Goal: Task Accomplishment & Management: Complete application form

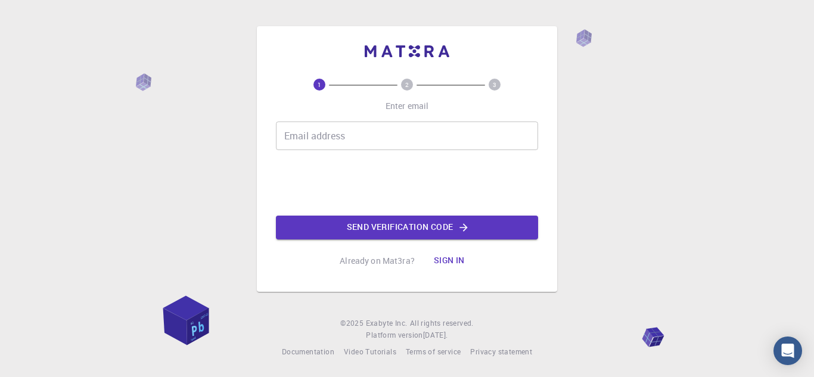
click at [473, 142] on input "Email address" at bounding box center [407, 136] width 262 height 29
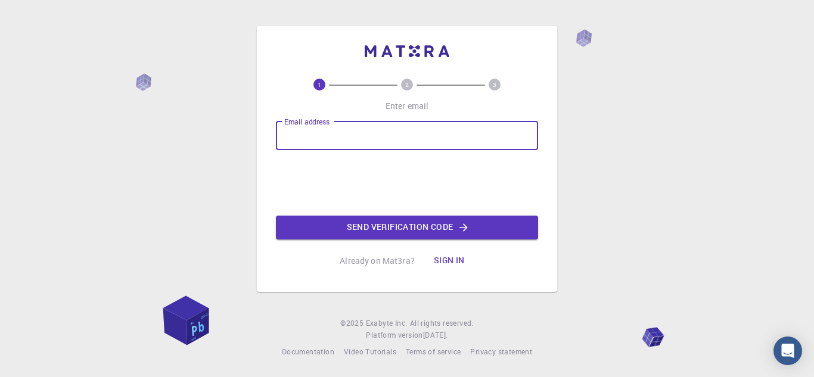
type input "[EMAIL_ADDRESS][DOMAIN_NAME]"
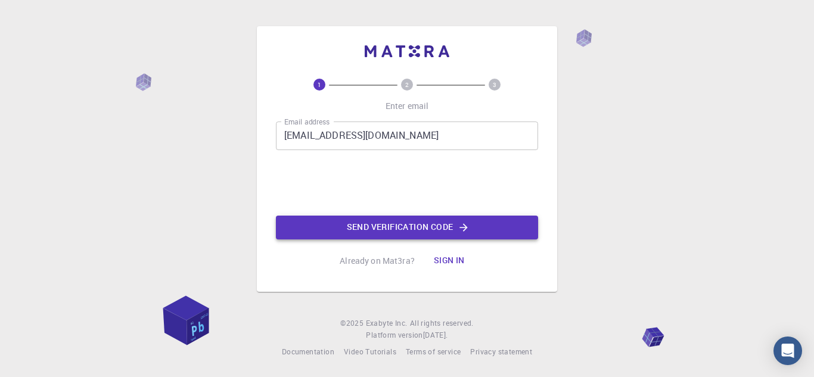
click at [356, 231] on button "Send verification code" at bounding box center [407, 228] width 262 height 24
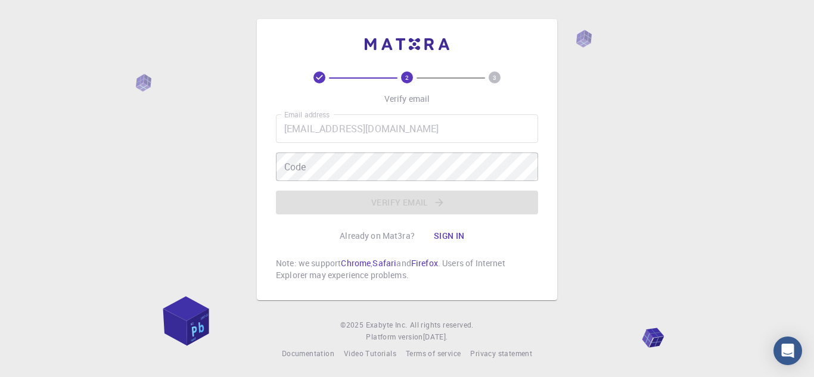
click at [746, 36] on div "2 3 Verify email Email address [EMAIL_ADDRESS][DOMAIN_NAME] Email address Code …" at bounding box center [407, 189] width 814 height 379
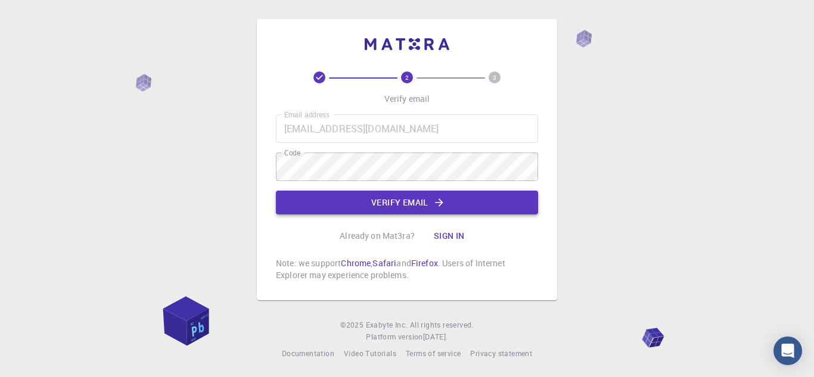
click at [387, 195] on button "Verify email" at bounding box center [407, 203] width 262 height 24
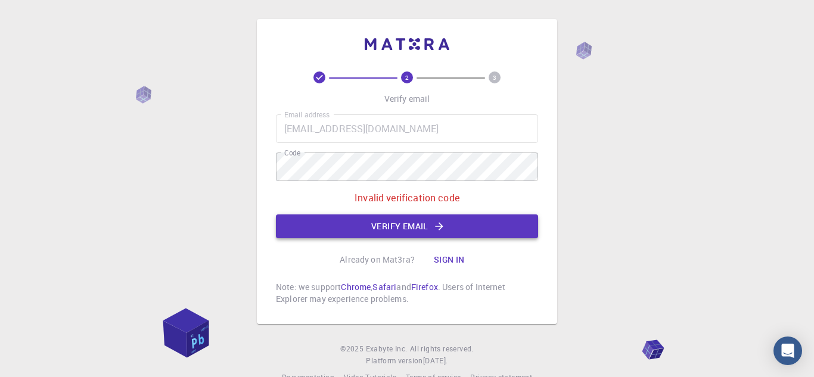
click at [391, 225] on button "Verify email" at bounding box center [407, 226] width 262 height 24
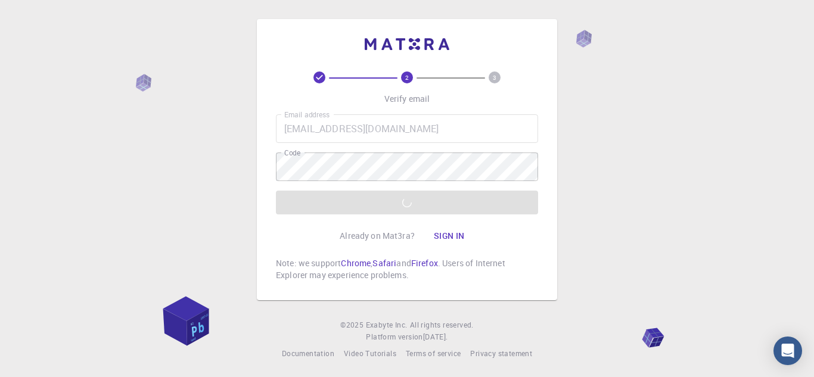
click at [391, 225] on div "Already on Mat3ra? Sign in" at bounding box center [407, 236] width 135 height 24
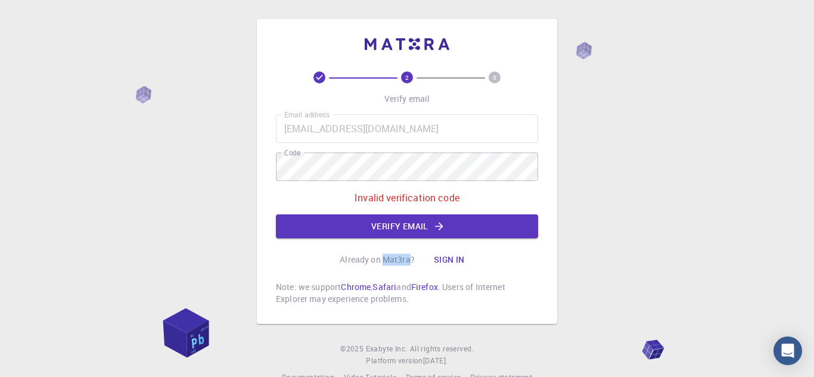
click at [0, 342] on div "2 3 Verify email Email address [EMAIL_ADDRESS][DOMAIN_NAME] Email address Code …" at bounding box center [407, 201] width 814 height 403
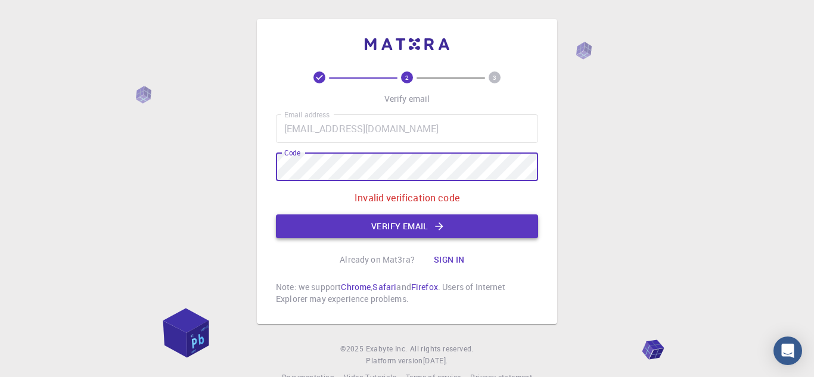
click at [329, 225] on button "Verify email" at bounding box center [407, 226] width 262 height 24
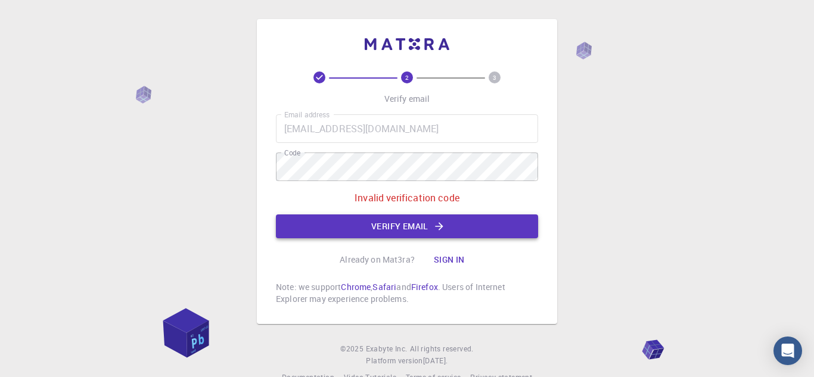
click at [329, 225] on button "Verify email" at bounding box center [407, 226] width 262 height 24
click at [219, 169] on div "2 3 Verify email Email address [EMAIL_ADDRESS][DOMAIN_NAME] Email address Code …" at bounding box center [407, 201] width 814 height 403
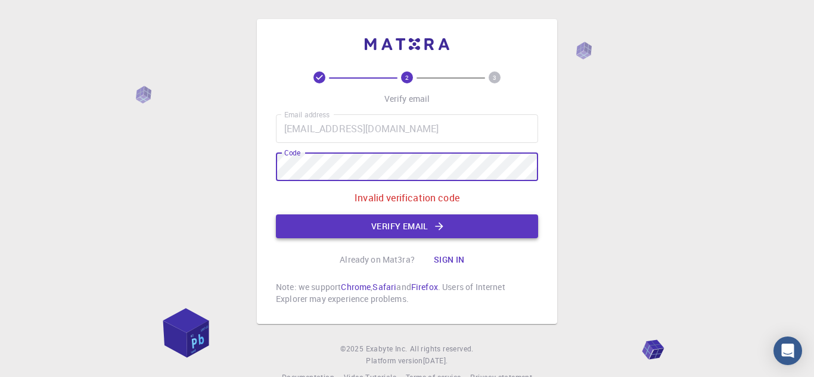
click at [321, 225] on button "Verify email" at bounding box center [407, 226] width 262 height 24
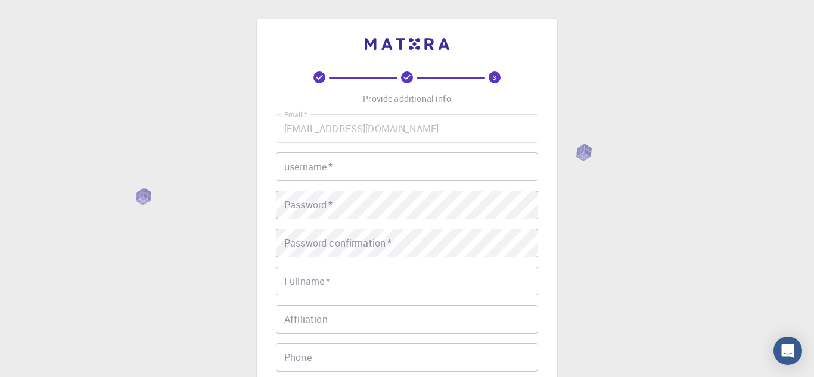
click at [355, 163] on input "username   *" at bounding box center [407, 166] width 262 height 29
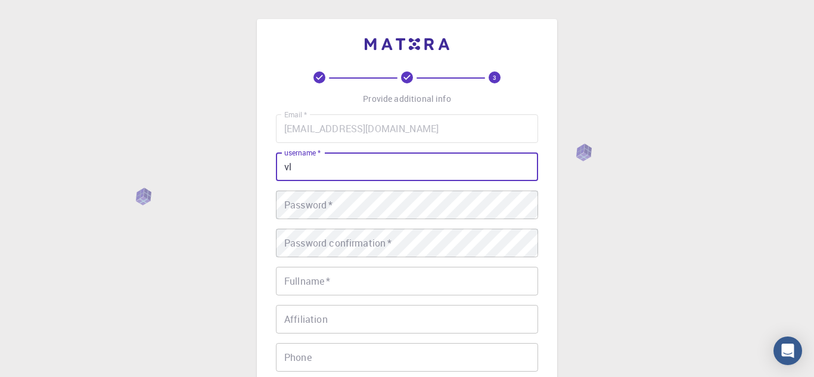
type input "v"
type input "clarence01"
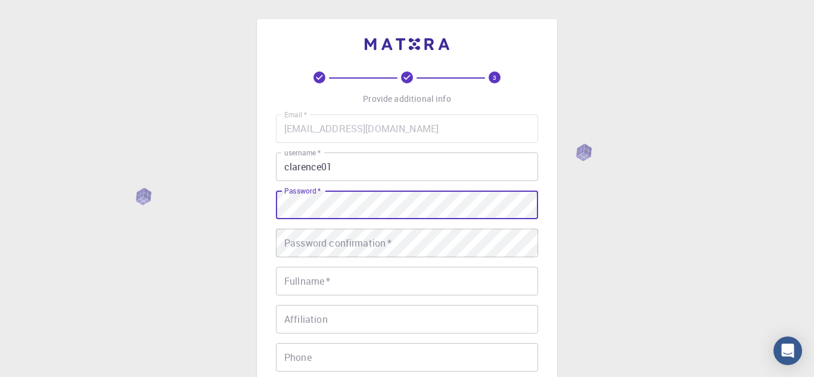
click at [375, 248] on div "Password confirmation   * Password confirmation   *" at bounding box center [407, 243] width 262 height 29
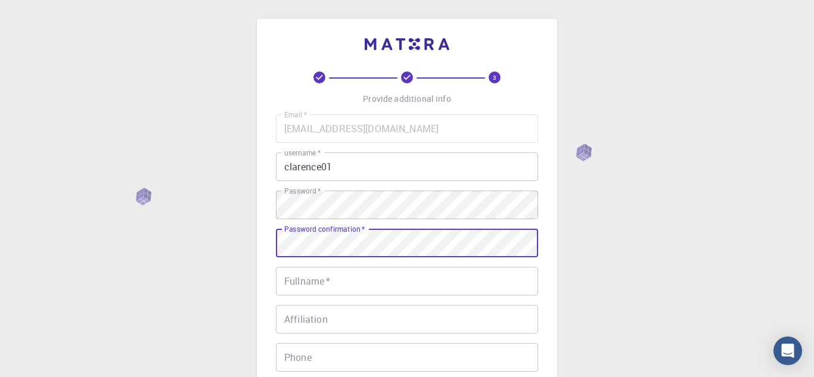
click at [349, 294] on input "Fullname   *" at bounding box center [407, 281] width 262 height 29
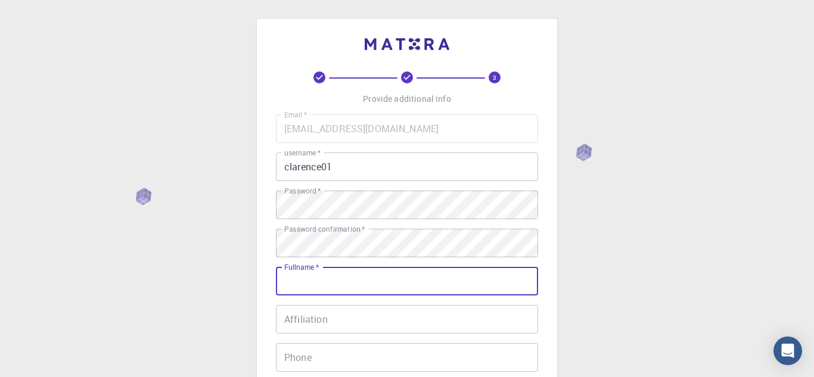
type input "[PERSON_NAME]"
type input "09913084412"
click at [337, 317] on input "Affiliation" at bounding box center [407, 319] width 262 height 29
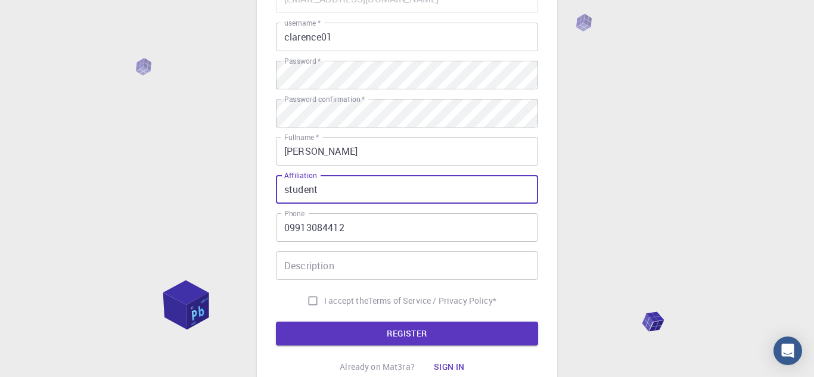
scroll to position [132, 0]
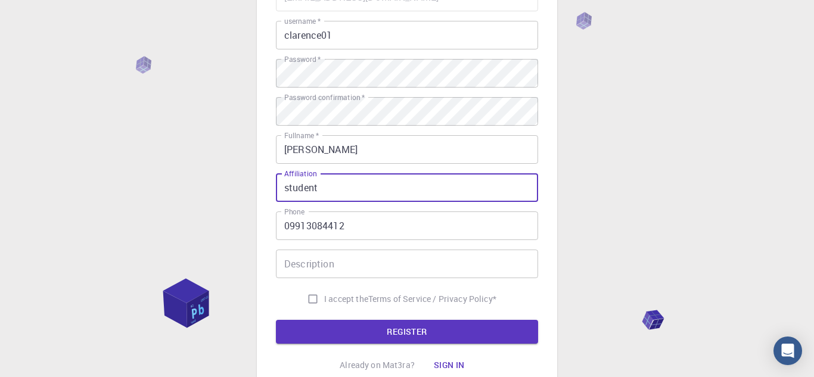
type input "student"
click at [422, 276] on input "Description" at bounding box center [407, 264] width 262 height 29
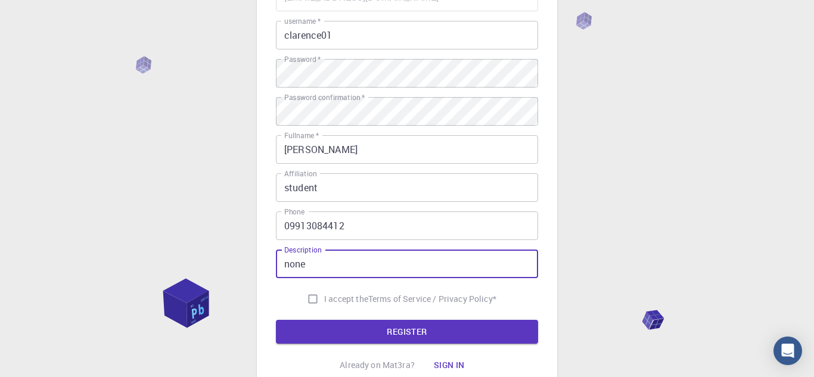
type input "none"
click at [312, 299] on input "I accept the Terms of Service / Privacy Policy *" at bounding box center [312, 299] width 23 height 23
checkbox input "true"
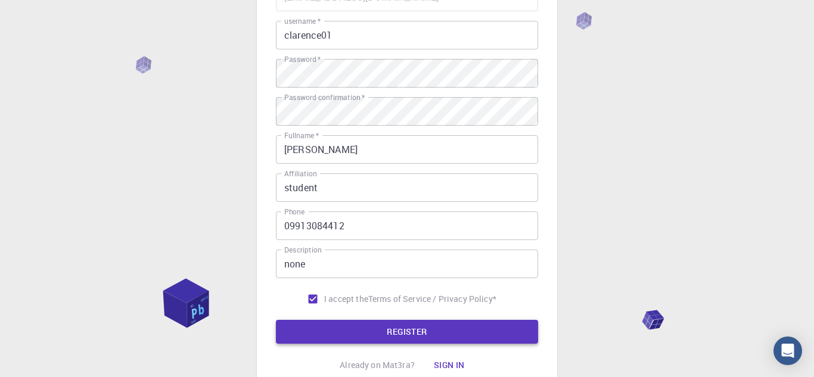
click at [332, 327] on button "REGISTER" at bounding box center [407, 332] width 262 height 24
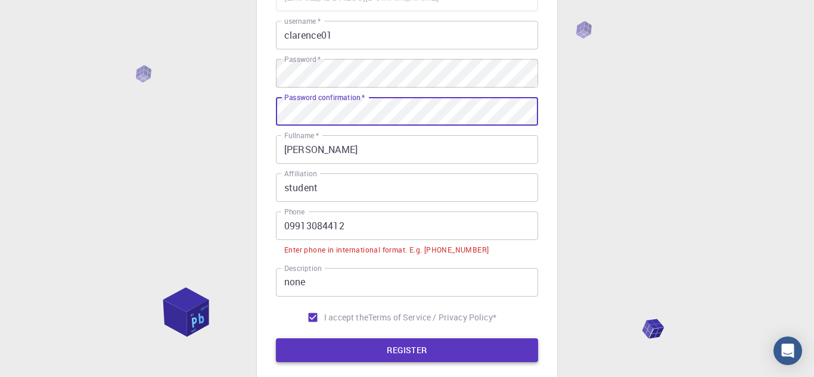
click at [389, 353] on button "REGISTER" at bounding box center [407, 350] width 262 height 24
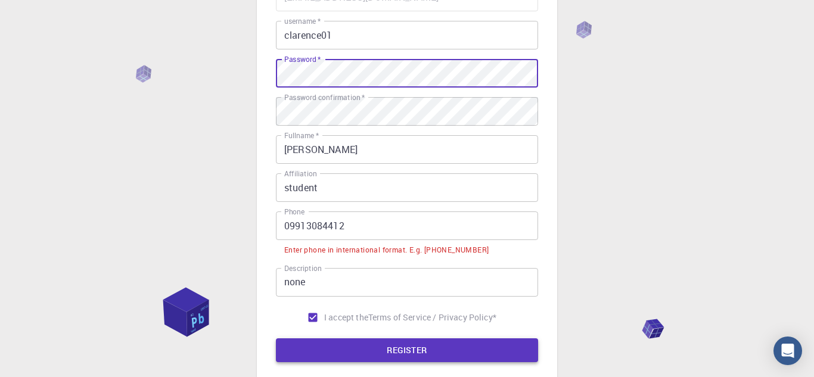
click at [407, 356] on button "REGISTER" at bounding box center [407, 350] width 262 height 24
click at [370, 358] on button "REGISTER" at bounding box center [407, 350] width 262 height 24
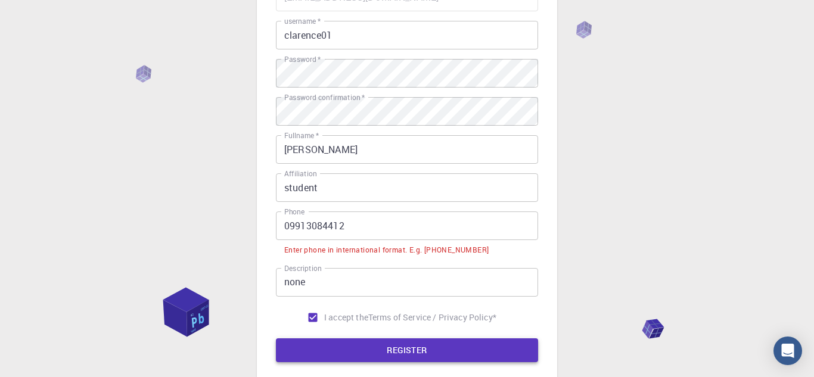
click at [374, 354] on button "REGISTER" at bounding box center [407, 350] width 262 height 24
click at [380, 233] on input "09913084412" at bounding box center [407, 225] width 262 height 29
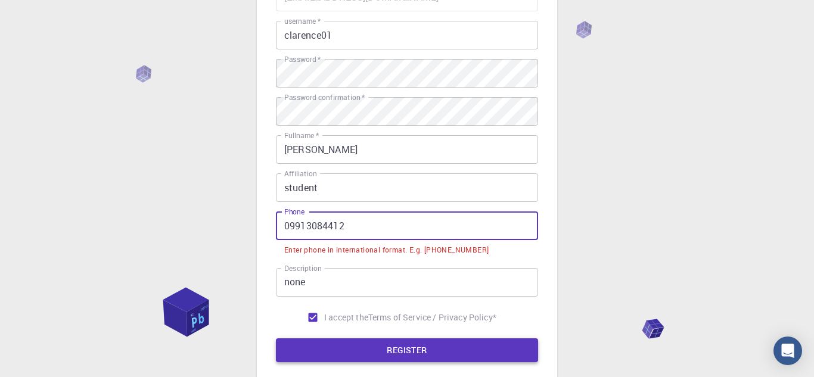
click at [369, 344] on button "REGISTER" at bounding box center [407, 350] width 262 height 24
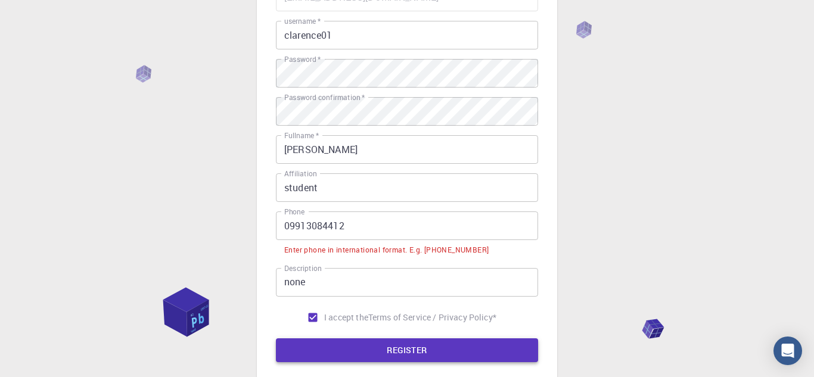
click at [369, 344] on button "REGISTER" at bounding box center [407, 350] width 262 height 24
click at [290, 225] on input "09913084412" at bounding box center [407, 225] width 262 height 29
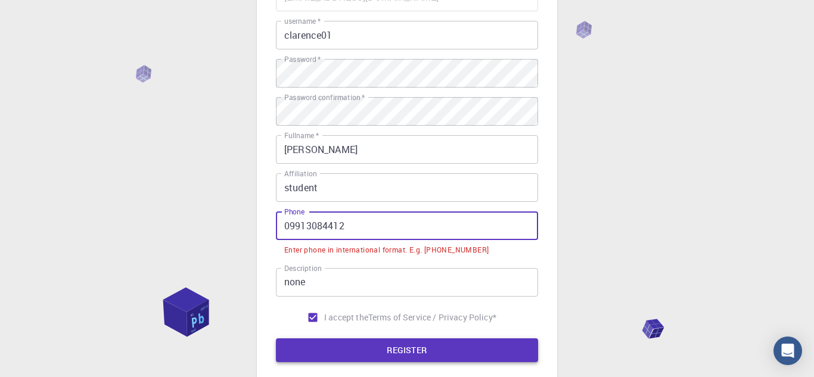
click at [374, 338] on button "REGISTER" at bounding box center [407, 350] width 262 height 24
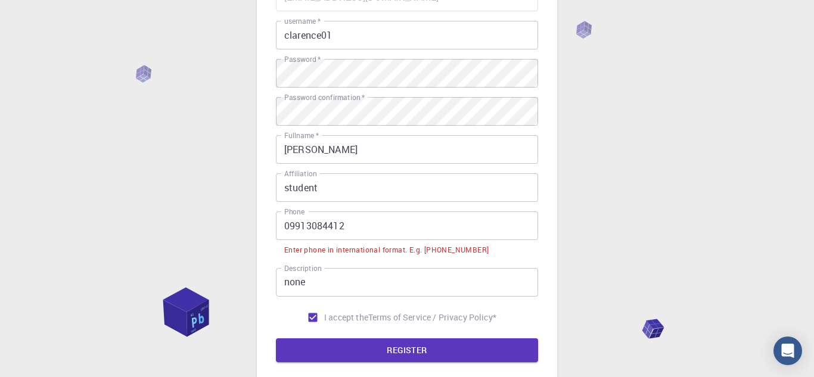
click at [293, 224] on input "09913084412" at bounding box center [407, 225] width 262 height 29
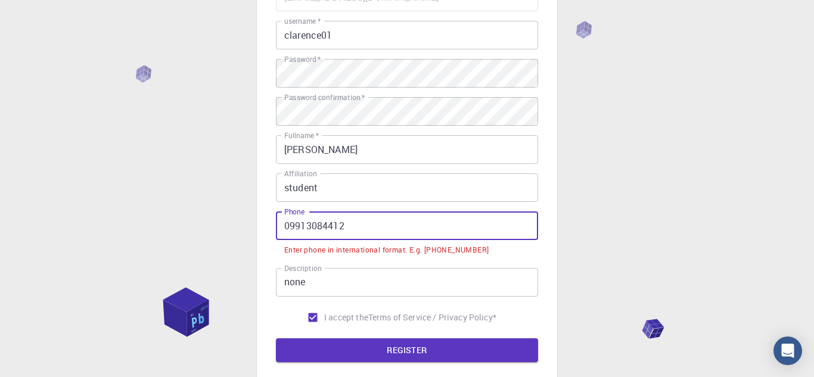
click at [291, 224] on input "09913084412" at bounding box center [407, 225] width 262 height 29
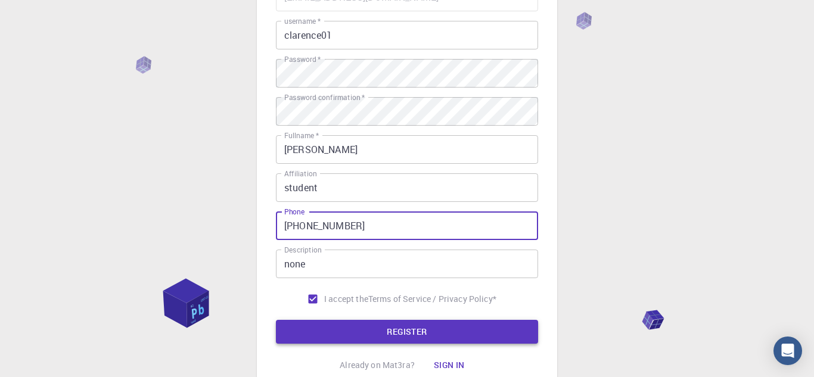
type input "[PHONE_NUMBER]"
click at [366, 329] on button "REGISTER" at bounding box center [407, 332] width 262 height 24
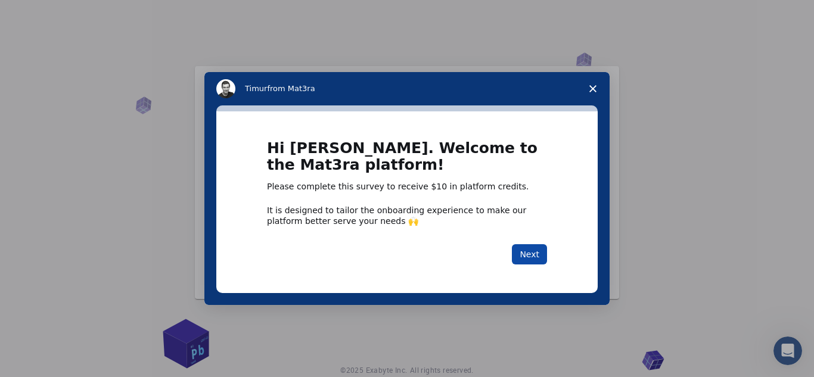
click at [530, 251] on button "Next" at bounding box center [529, 254] width 35 height 20
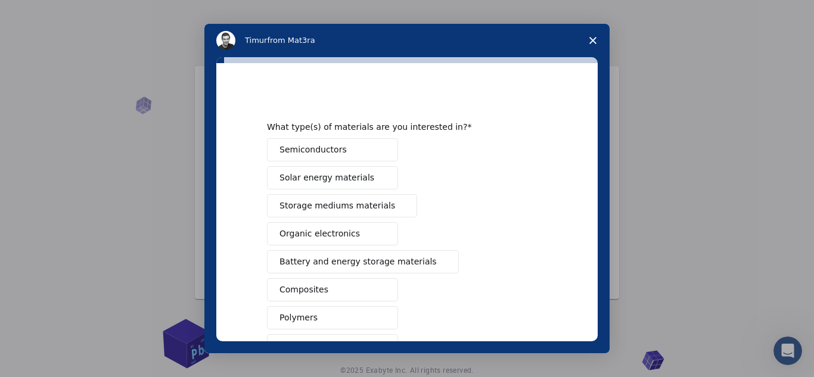
click at [590, 49] on span "Close survey" at bounding box center [592, 40] width 33 height 33
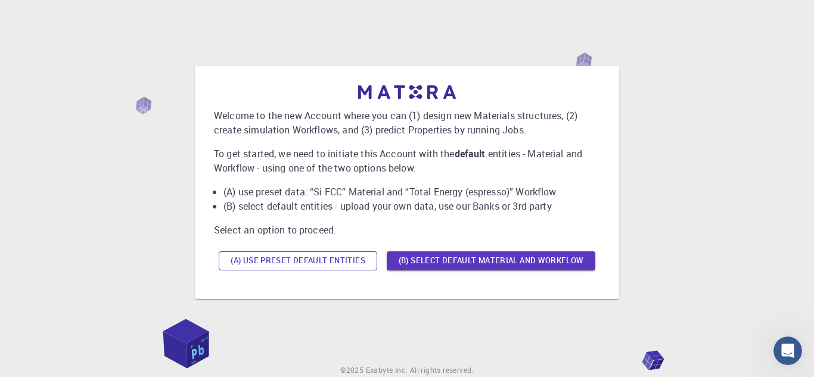
click at [344, 262] on button "(A) Use preset default entities" at bounding box center [298, 260] width 158 height 19
